Goal: Find specific page/section: Find specific page/section

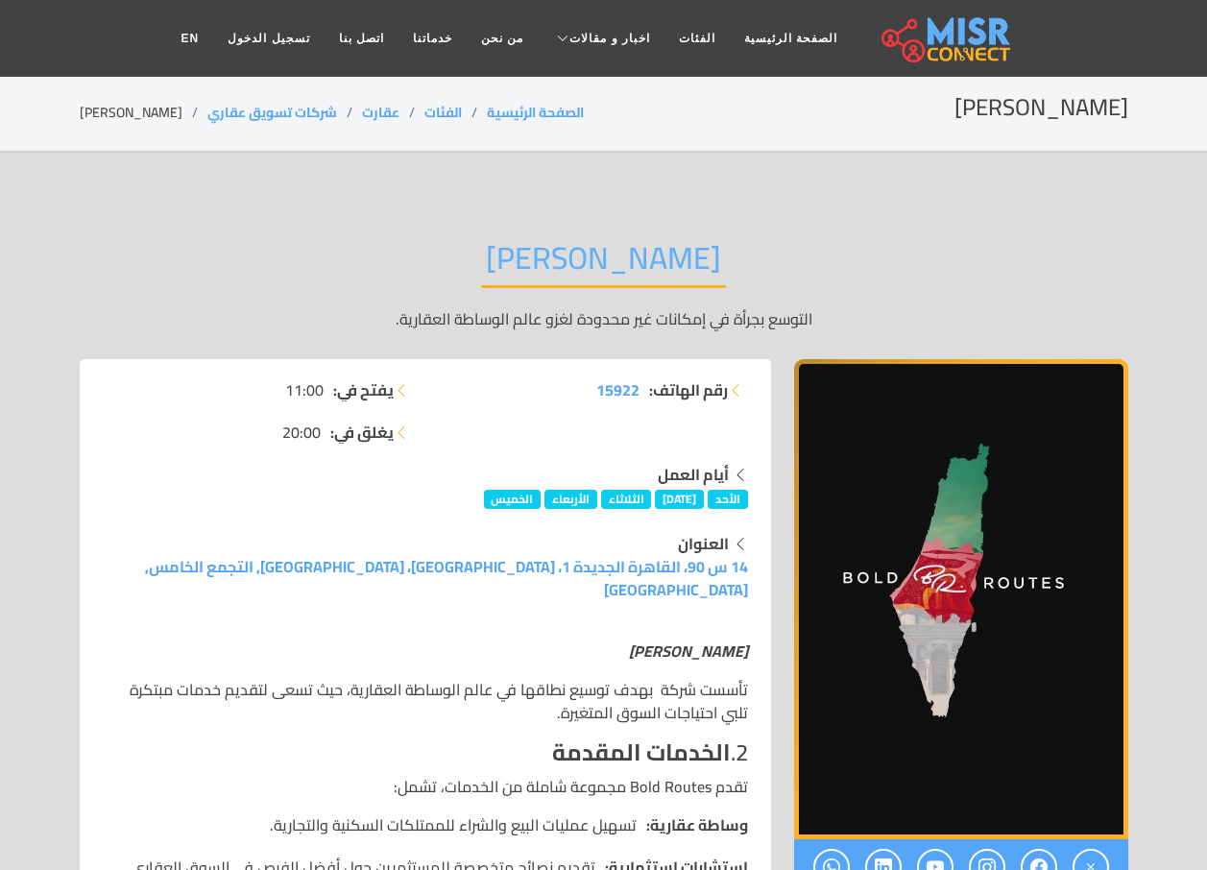
click at [783, 37] on link "الصفحة الرئيسية" at bounding box center [791, 38] width 122 height 37
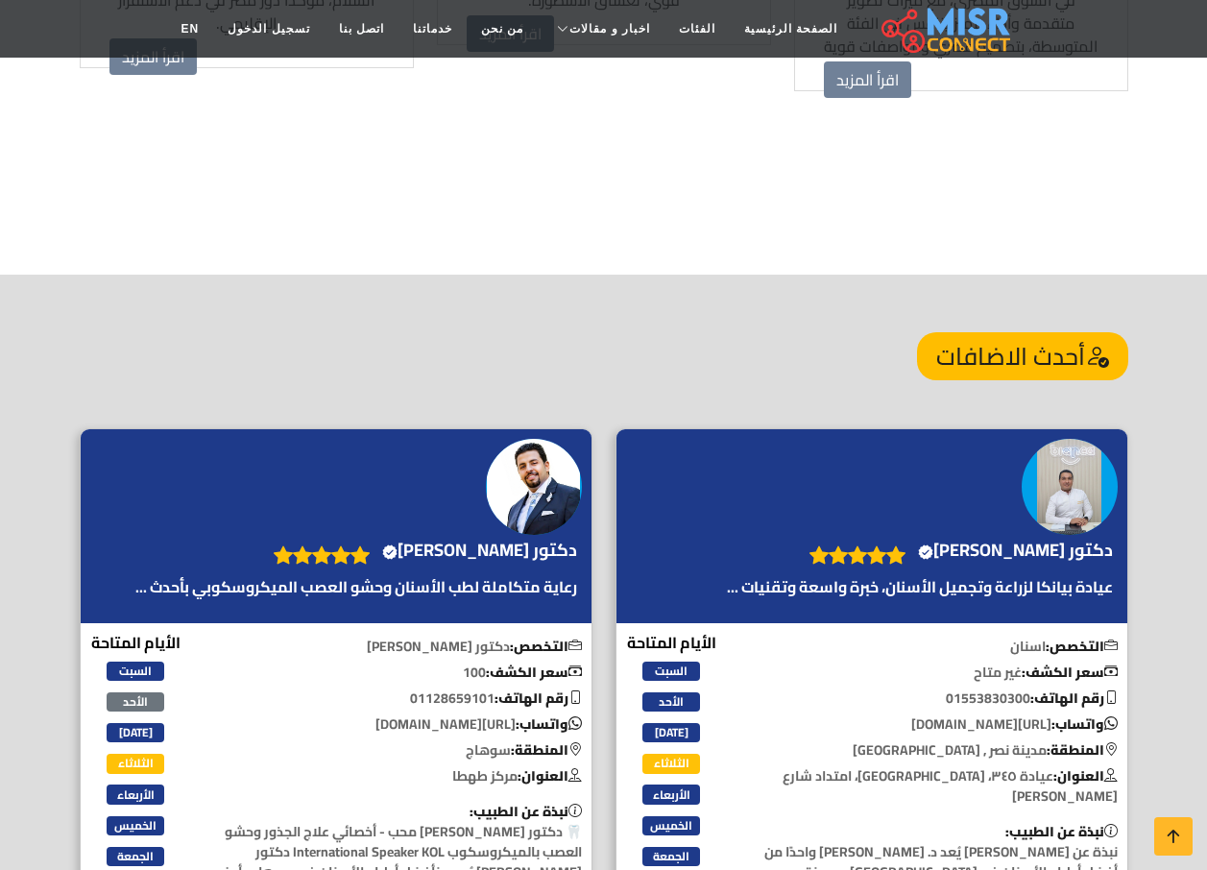
scroll to position [2017, 0]
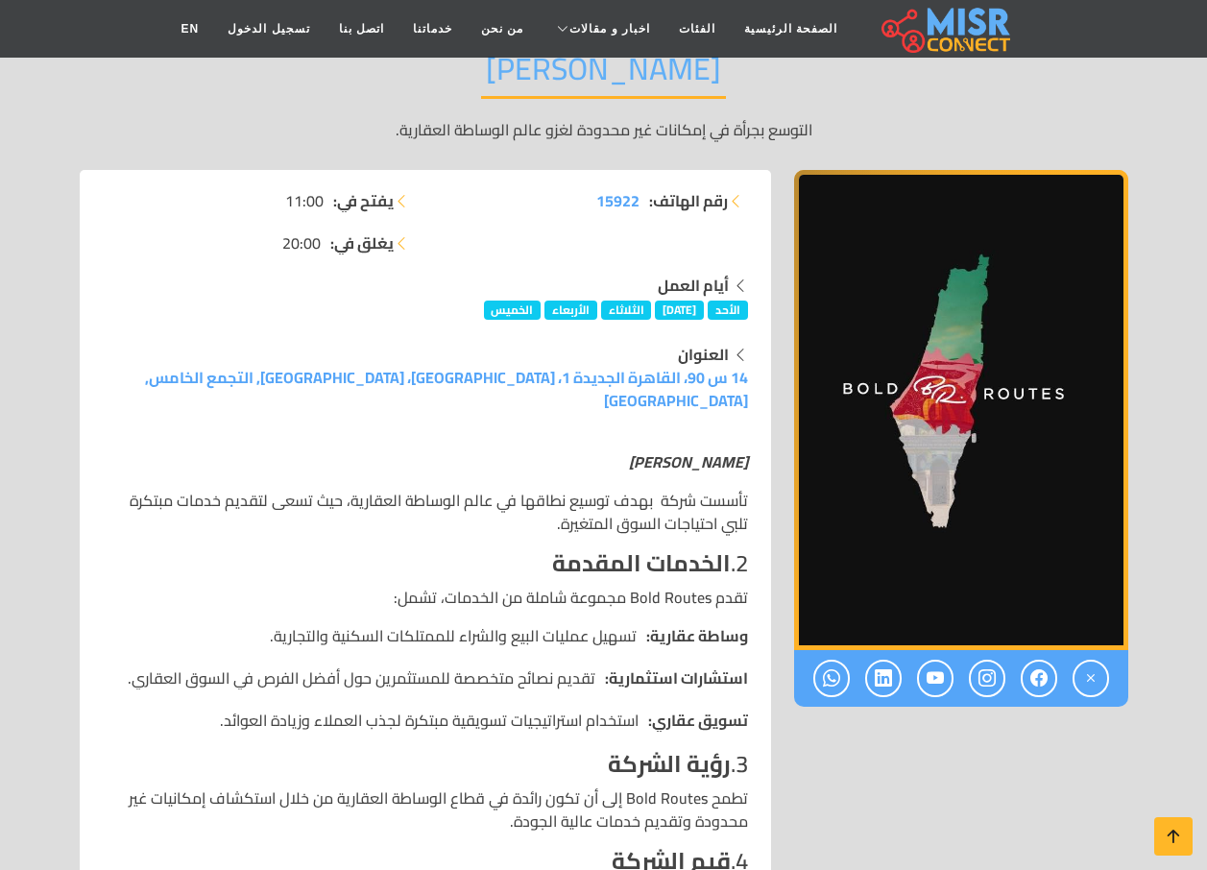
scroll to position [224, 0]
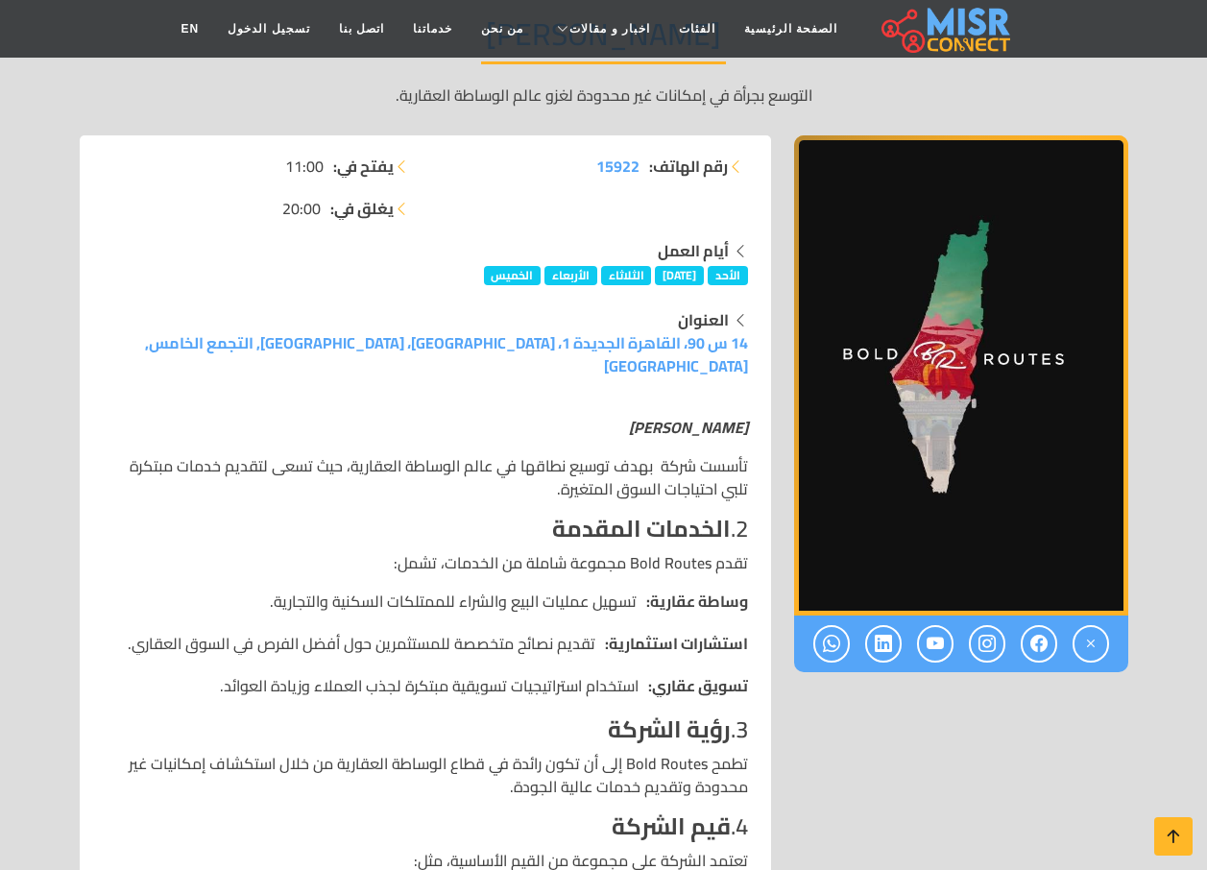
click at [667, 352] on link "14 س 90، القاهرة الجديدة 1، القاهرة، مصر, التجمع الخامس, القاهرة" at bounding box center [446, 355] width 603 height 52
